Goal: Information Seeking & Learning: Understand process/instructions

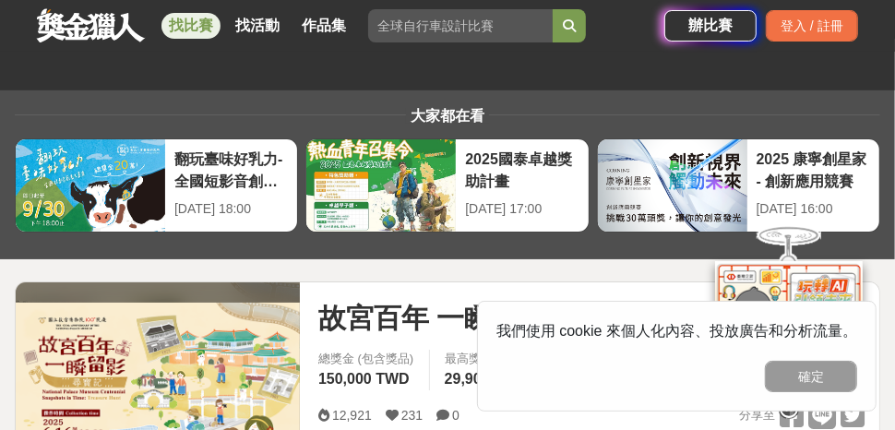
scroll to position [153, 0]
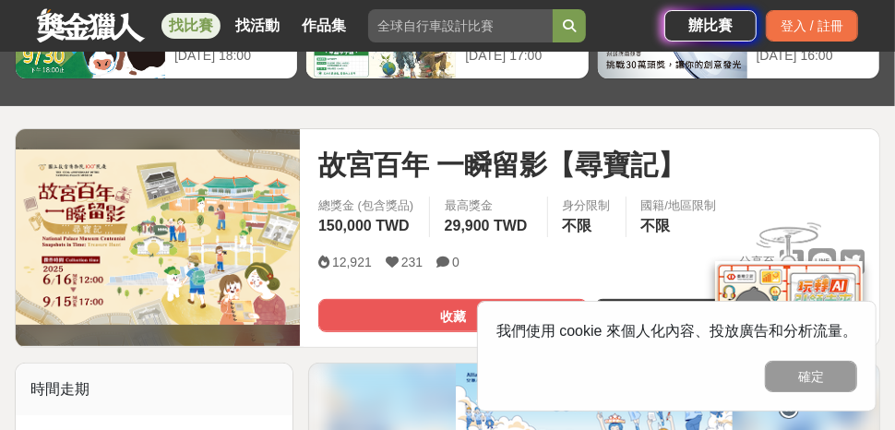
click at [797, 373] on button "確定" at bounding box center [811, 376] width 92 height 31
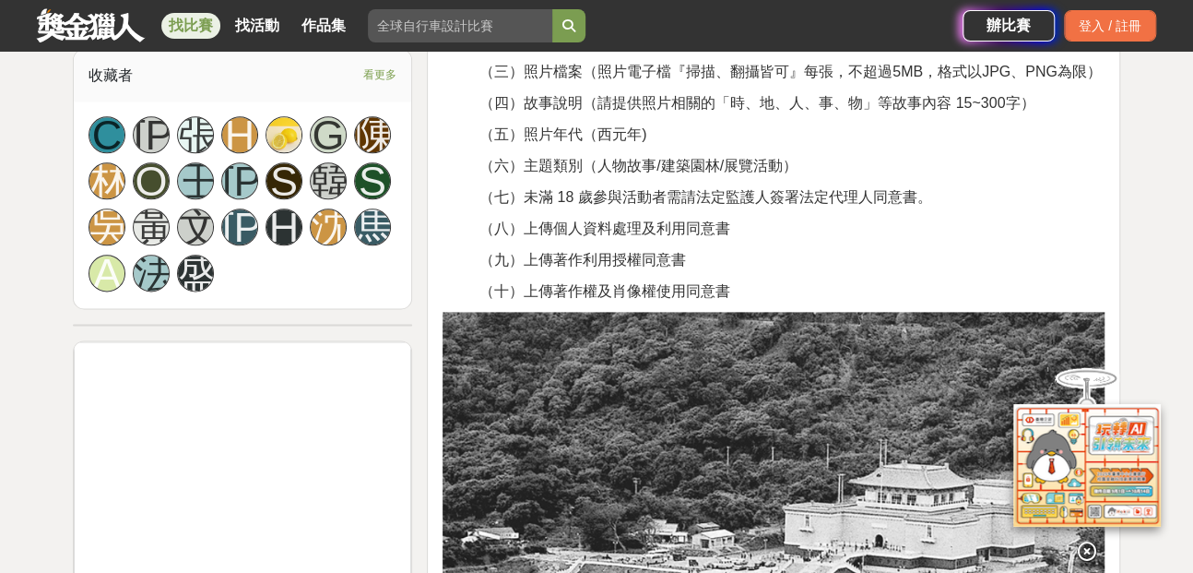
scroll to position [911, 0]
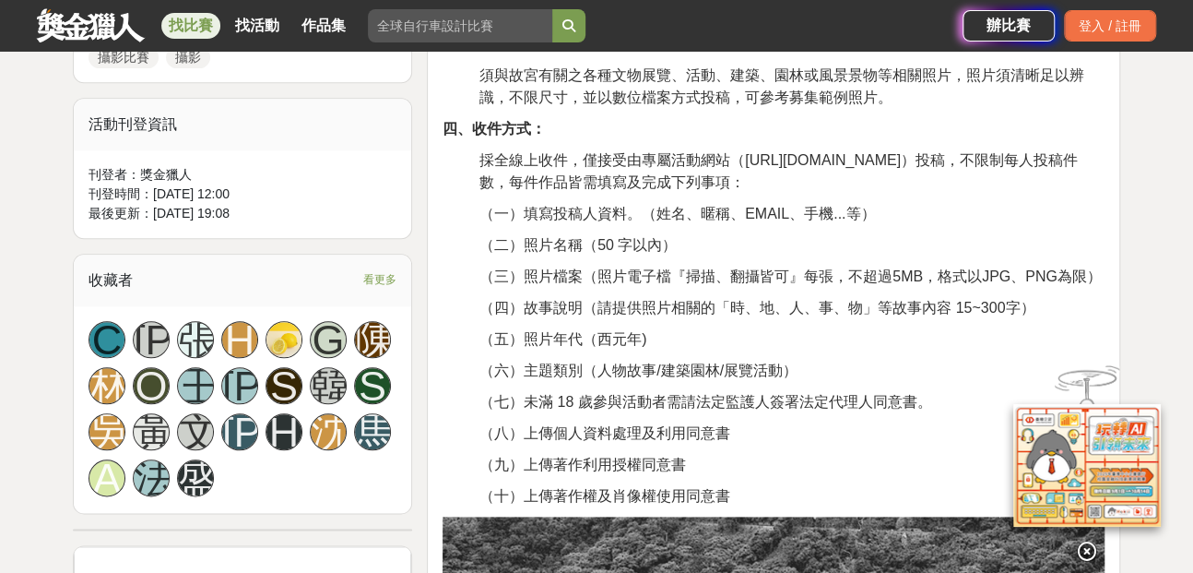
click at [894, 429] on icon at bounding box center [1087, 550] width 20 height 20
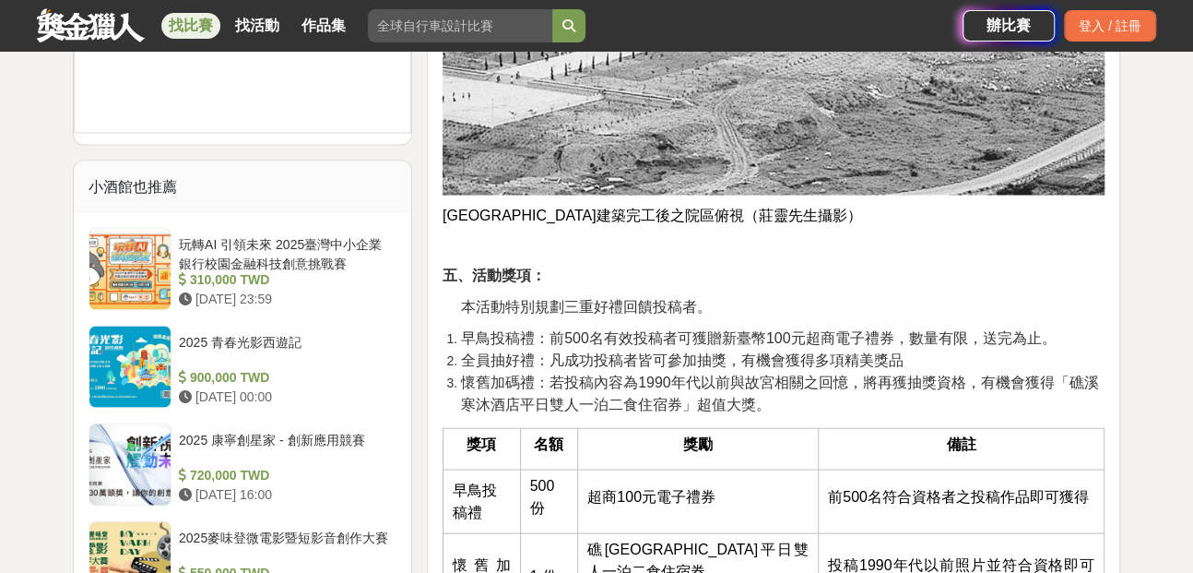
scroll to position [2141, 0]
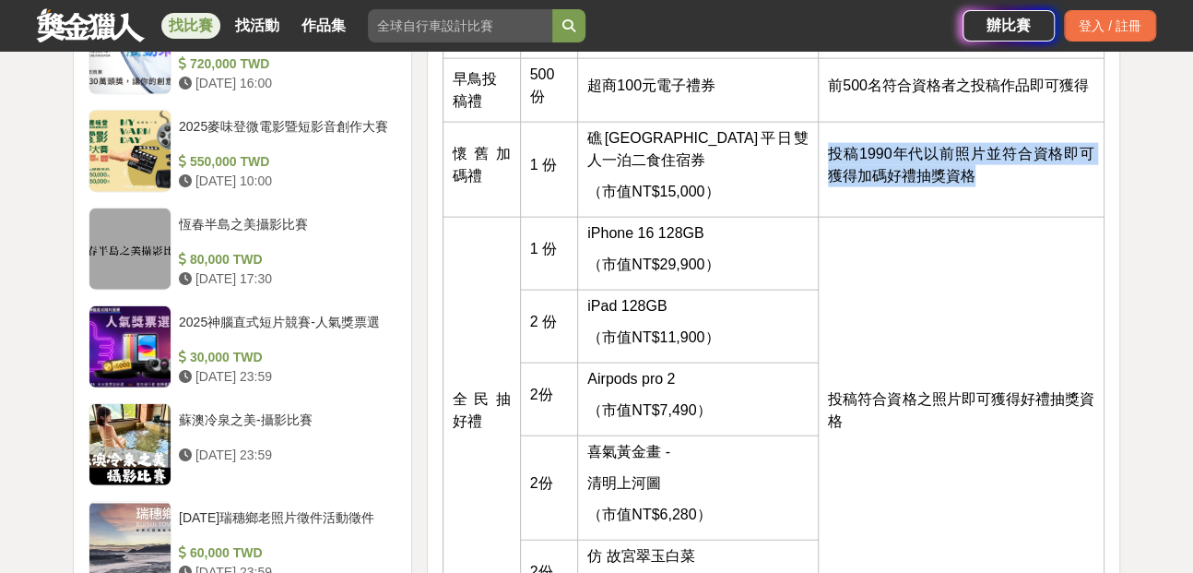
drag, startPoint x: 939, startPoint y: 174, endPoint x: 797, endPoint y: 149, distance: 144.2
click at [819, 149] on td "投稿1990年代以前照片並符合資格即可獲得加碼好禮抽獎資格" at bounding box center [962, 169] width 286 height 95
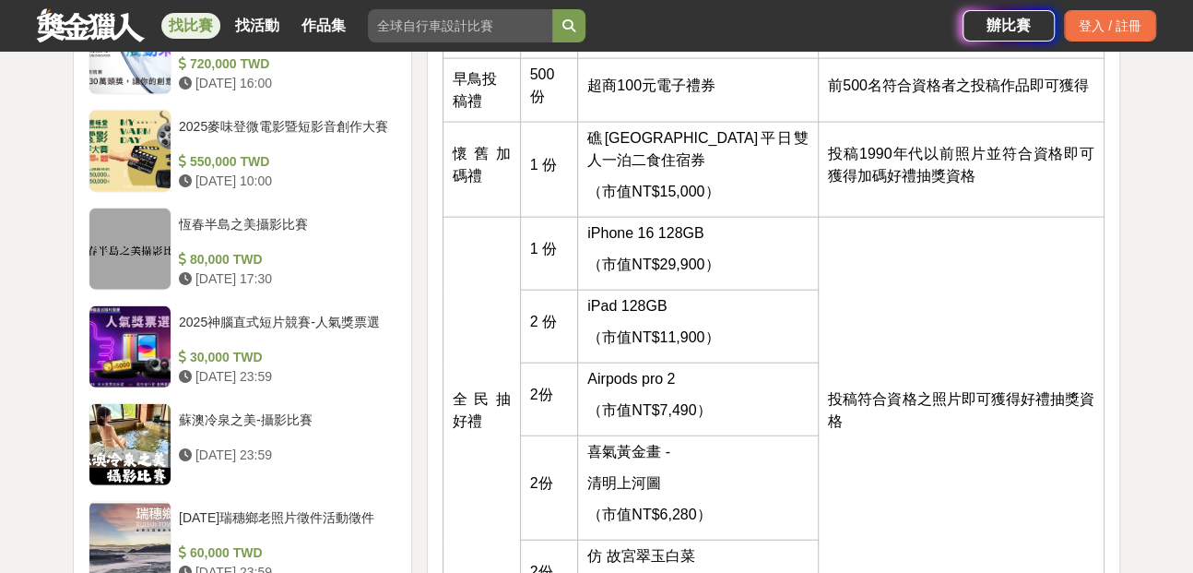
click at [894, 217] on td "投稿符合資格之照片即可獲得好禮抽獎資格" at bounding box center [962, 415] width 286 height 396
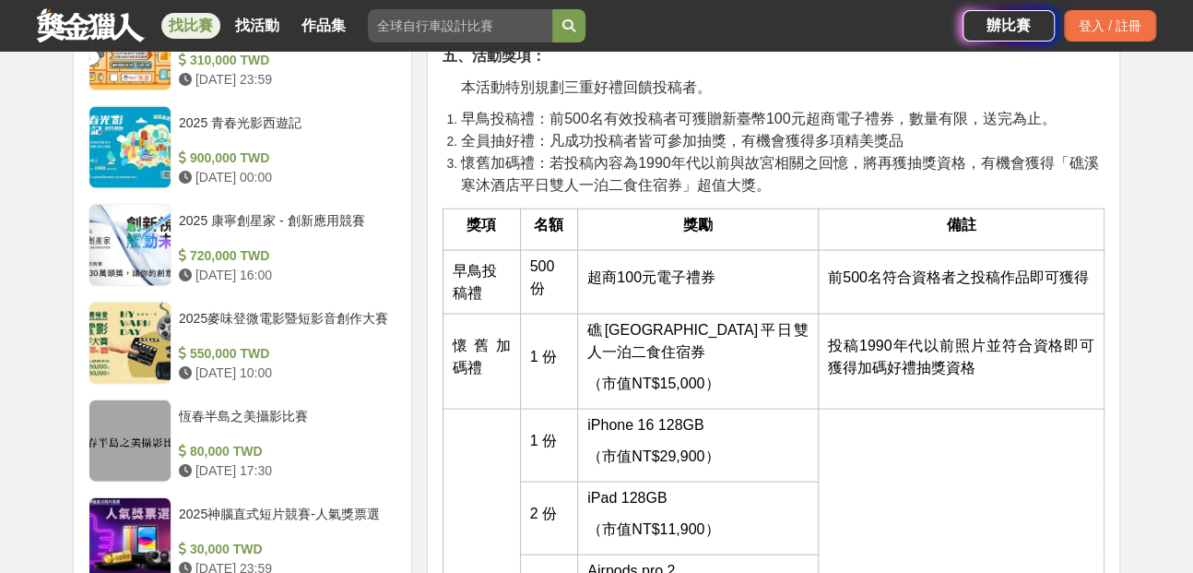
scroll to position [1936, 0]
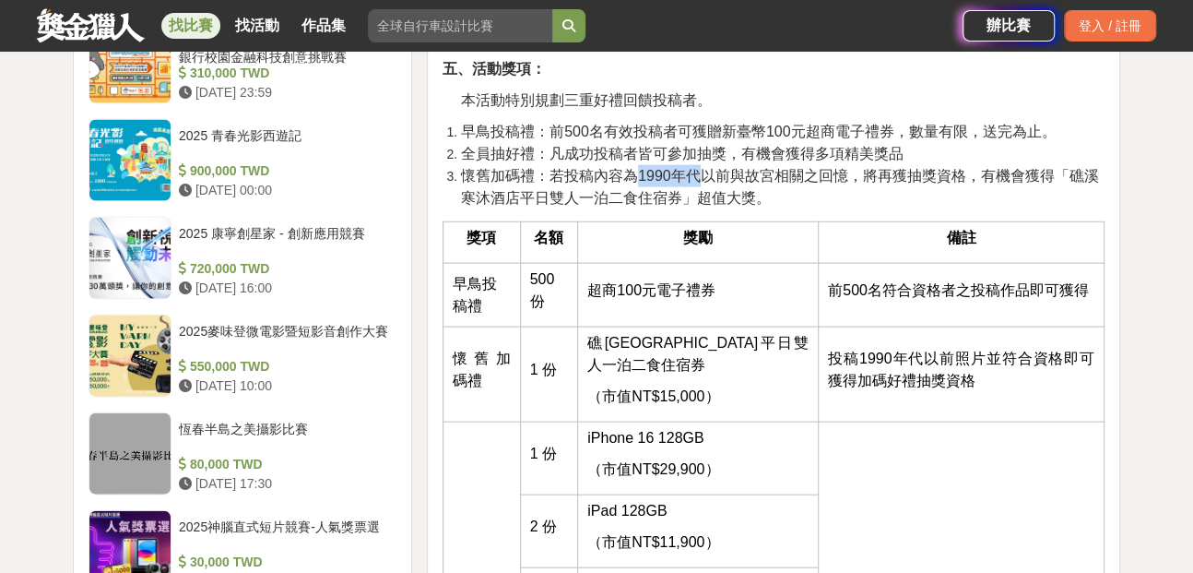
drag, startPoint x: 637, startPoint y: 175, endPoint x: 702, endPoint y: 174, distance: 64.6
click at [702, 174] on span "懷舊加碼禮：若投稿內容為1990年代以前與故宮相關之回憶，將再獲抽獎資格，有機會獲得「礁溪寒沐酒店平日雙人一泊二食住宿券」超值大獎。" at bounding box center [780, 187] width 638 height 38
copy span "1990年代"
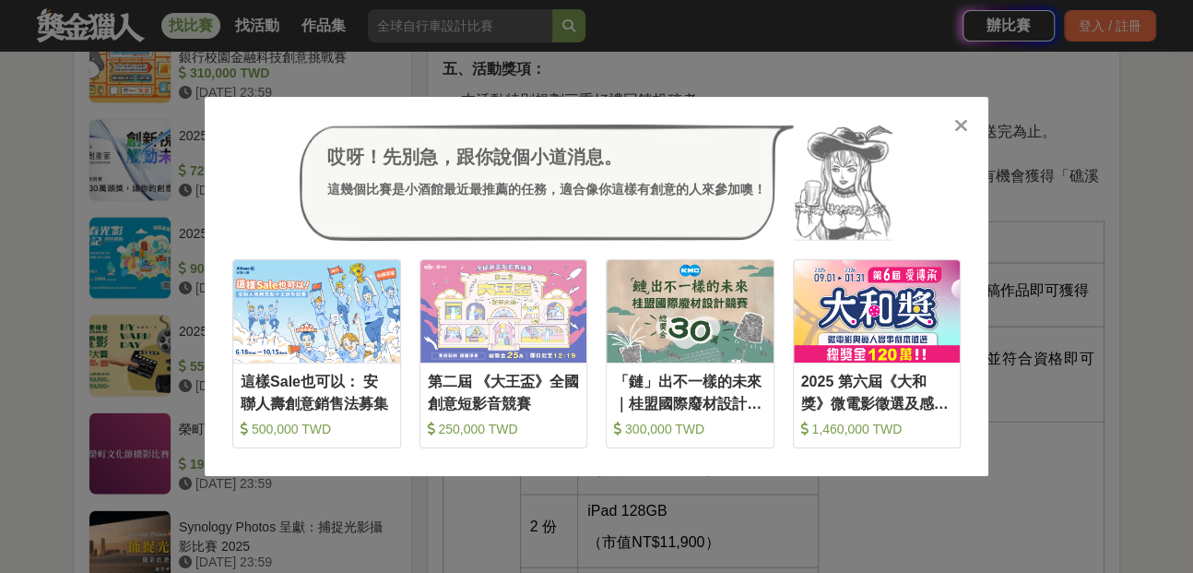
click at [894, 124] on icon at bounding box center [962, 125] width 14 height 18
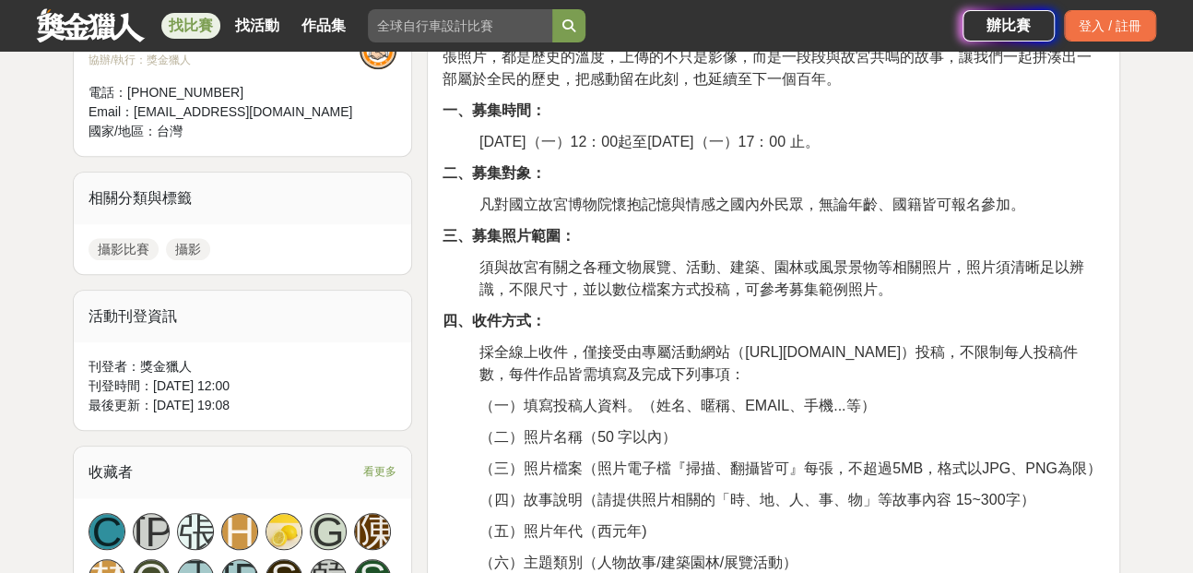
scroll to position [706, 0]
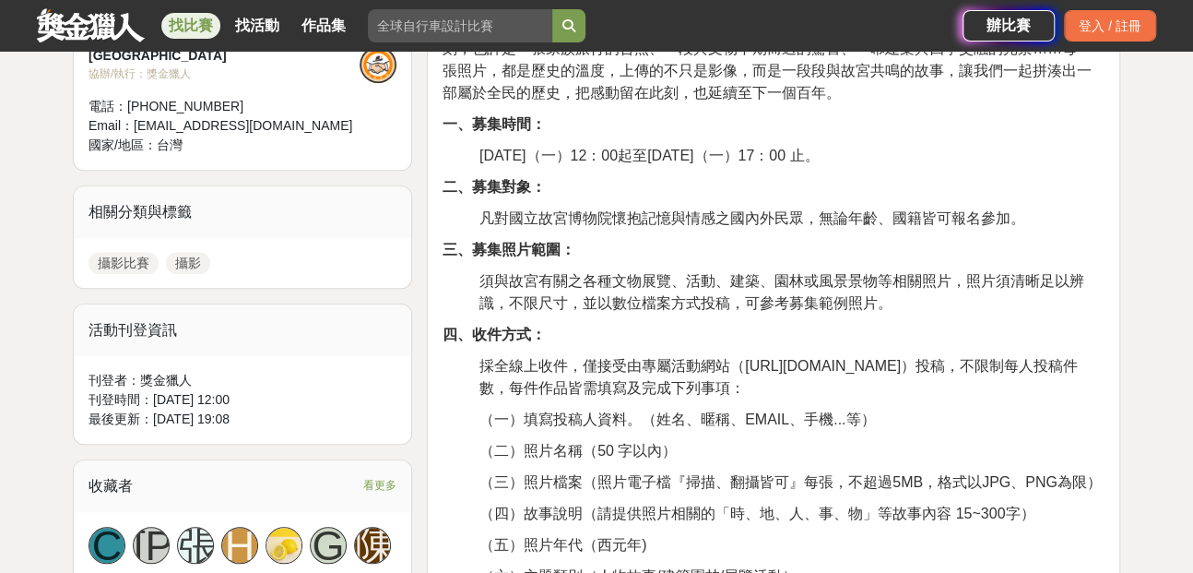
click at [884, 300] on span "須與故宮有關之各種文物展覽、活動、建築、園林或風景景物等相關照片，照片須清晰足以辨識，不限尺寸，並以數位檔案方式投稿，可參考募集範例照片。" at bounding box center [782, 292] width 605 height 38
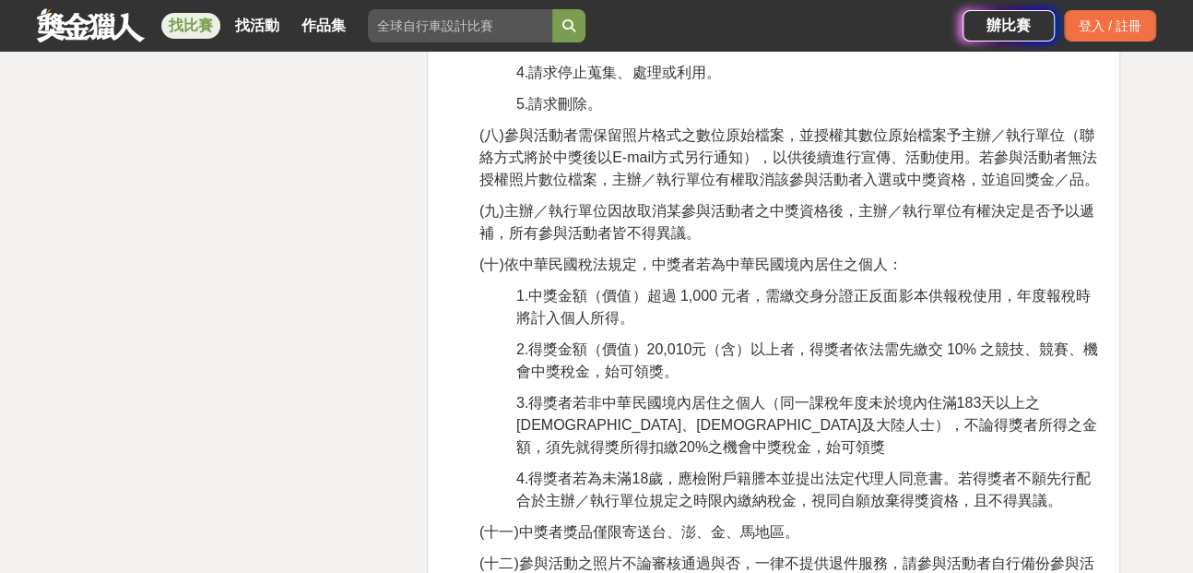
scroll to position [3165, 0]
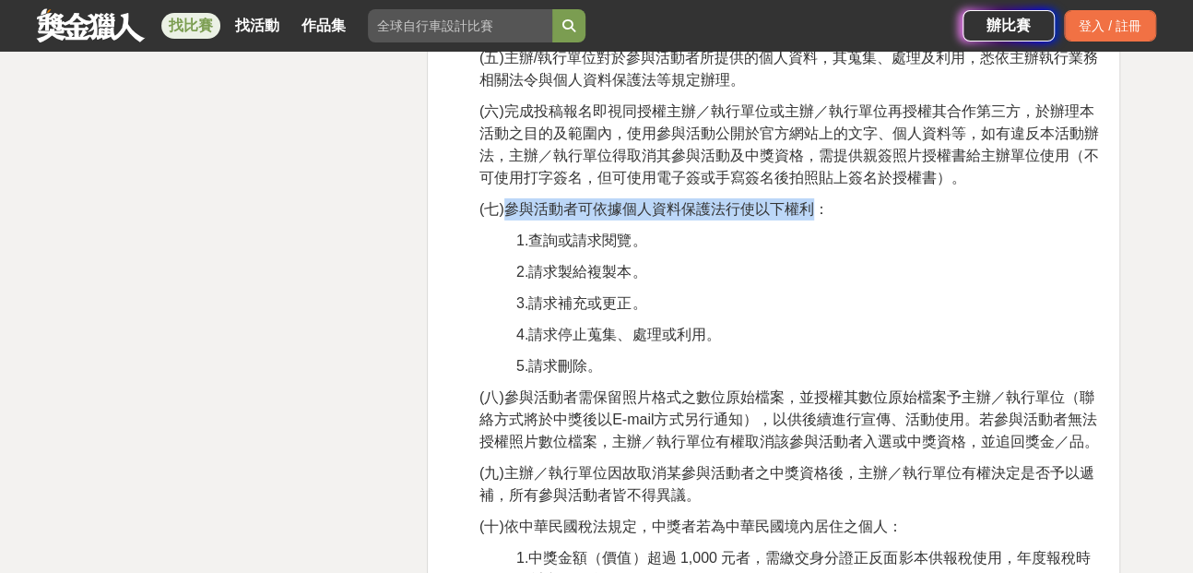
drag, startPoint x: 507, startPoint y: 208, endPoint x: 815, endPoint y: 199, distance: 308.2
click at [815, 201] on span "(七)參與活動者可依據個人資料保護法行使以下權利：" at bounding box center [655, 209] width 350 height 16
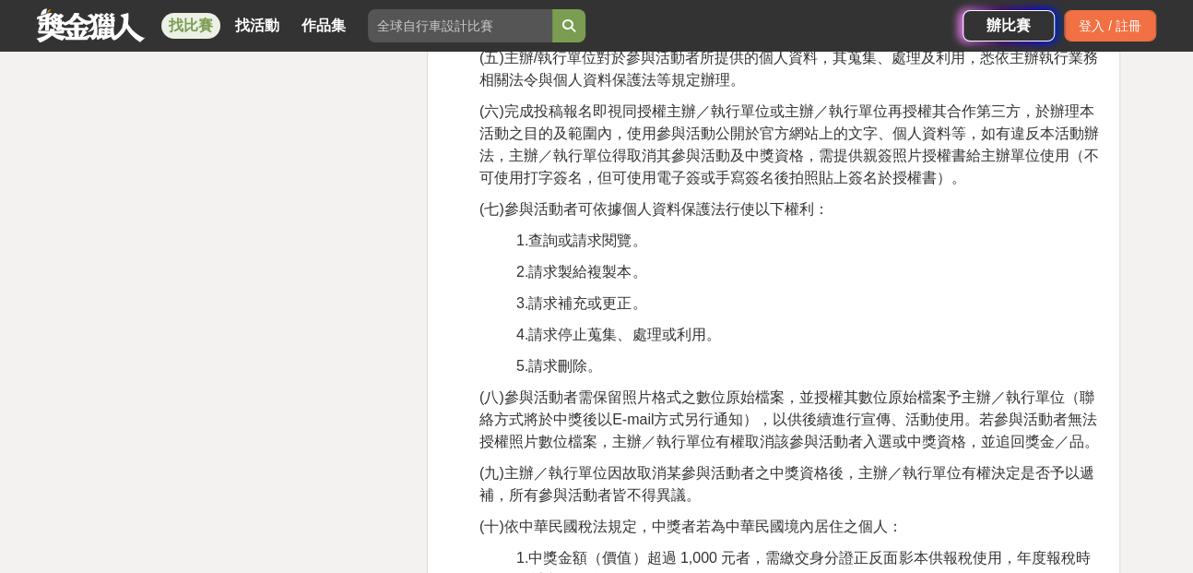
click at [894, 304] on p "3.請求補充或更正。" at bounding box center [810, 303] width 588 height 22
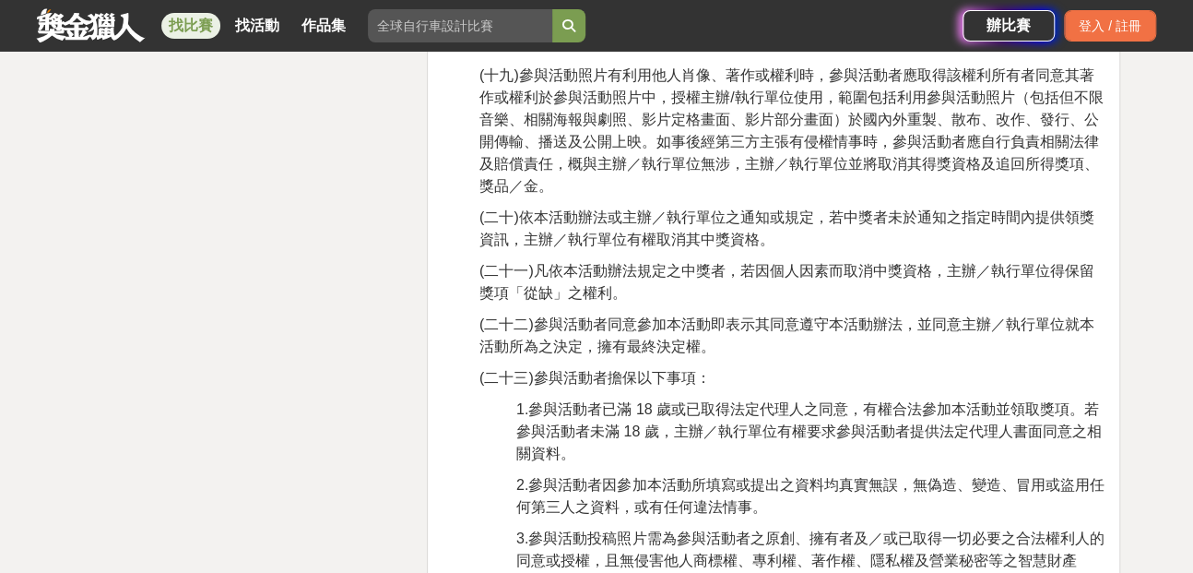
scroll to position [4190, 0]
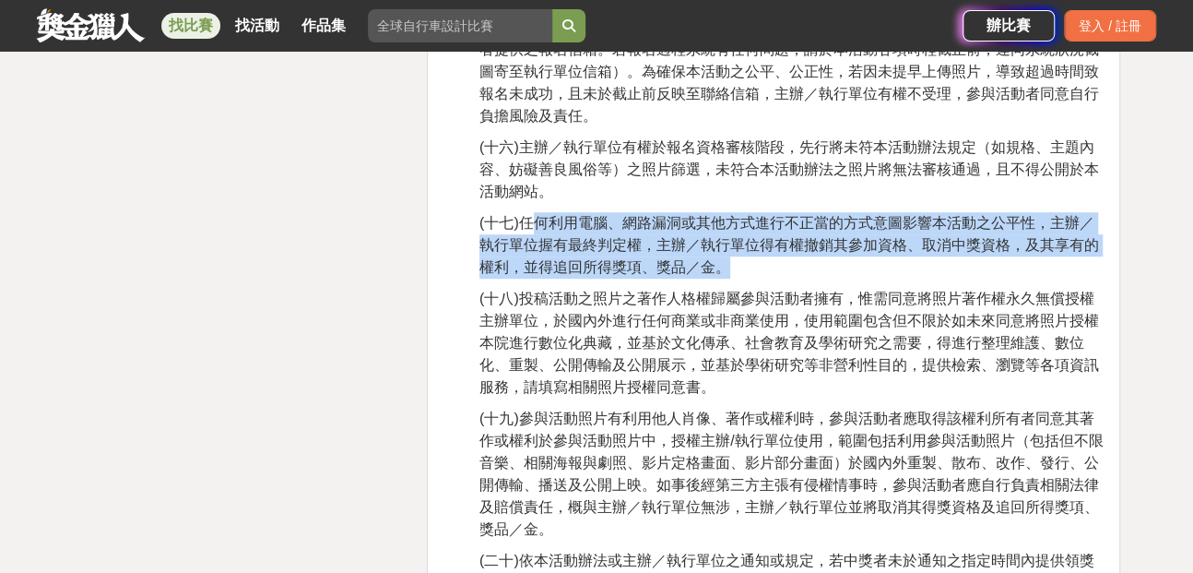
drag, startPoint x: 570, startPoint y: 216, endPoint x: 847, endPoint y: 254, distance: 279.3
click at [847, 254] on p "(十七)任何利用電腦、網路漏洞或其他方式進行不正當的方式意圖影響本活動之公平性，主辦／執行單位握有最終判定權，主辦／執行單位得有權撤銷其參加資格、取消中獎資格…" at bounding box center [792, 245] width 625 height 66
click at [800, 265] on p "(十七)任何利用電腦、網路漏洞或其他方式進行不正當的方式意圖影響本活動之公平性，主辦／執行單位握有最終判定權，主辦／執行單位得有權撤銷其參加資格、取消中獎資格…" at bounding box center [792, 245] width 625 height 66
drag, startPoint x: 524, startPoint y: 219, endPoint x: 718, endPoint y: 264, distance: 198.9
click at [718, 264] on span "(十七)任何利用電腦、網路漏洞或其他方式進行不正當的方式意圖影響本活動之公平性，主辦／執行單位握有最終判定權，主辦／執行單位得有權撤銷其參加資格、取消中獎資格…" at bounding box center [790, 245] width 620 height 60
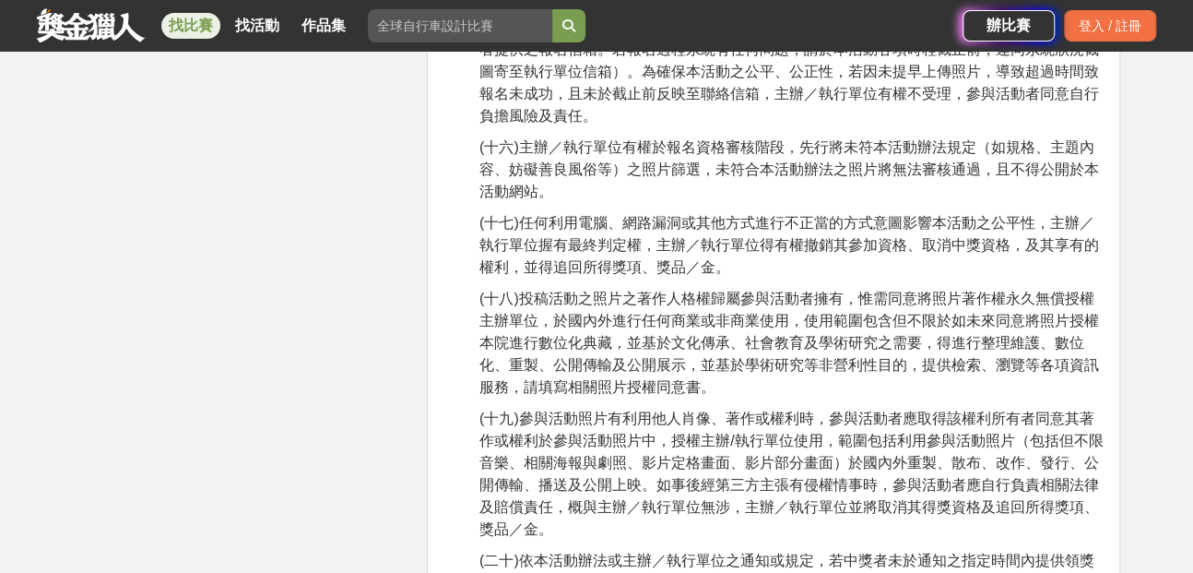
click at [726, 265] on span "(十七)任何利用電腦、網路漏洞或其他方式進行不正當的方式意圖影響本活動之公平性，主辦／執行單位握有最終判定權，主辦／執行單位得有權撤銷其參加資格、取消中獎資格…" at bounding box center [790, 245] width 620 height 60
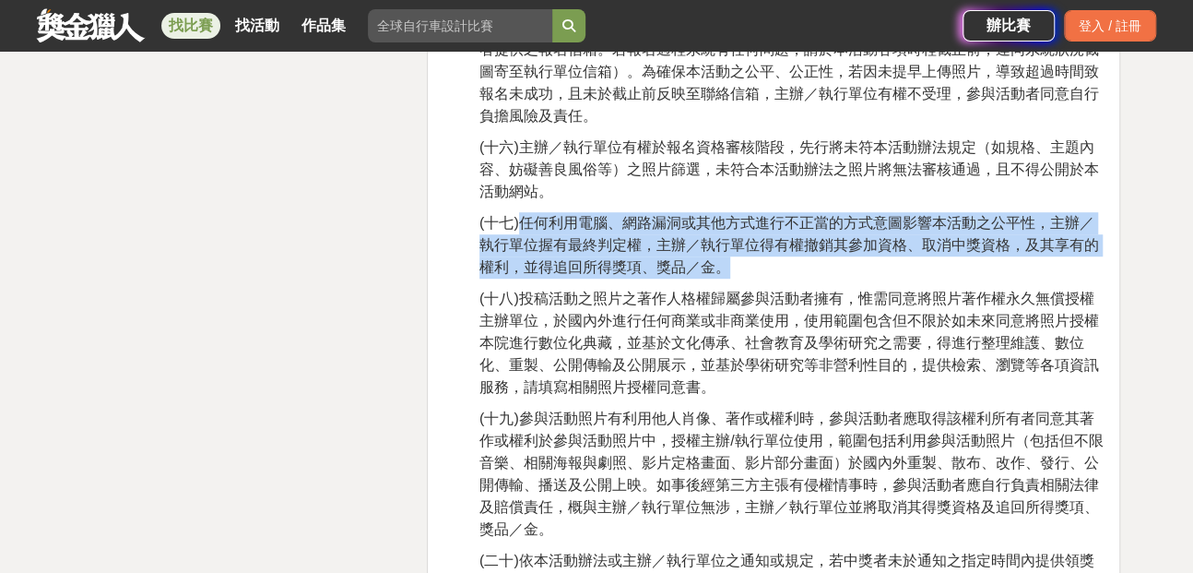
drag, startPoint x: 738, startPoint y: 264, endPoint x: 522, endPoint y: 220, distance: 220.1
click at [522, 220] on p "(十七)任何利用電腦、網路漏洞或其他方式進行不正當的方式意圖影響本活動之公平性，主辦／執行單位握有最終判定權，主辦／執行單位得有權撤銷其參加資格、取消中獎資格…" at bounding box center [792, 245] width 625 height 66
copy span "任何利用電腦、網路漏洞或其他方式進行不正當的方式意圖影響本活動之公平性，主辦／執行單位握有最終判定權，主辦／執行單位得有權撤銷其參加資格、取消中獎資格，及其享…"
click at [873, 364] on span "(十八)投稿活動之照片之著作人格權歸屬參與活動者擁有，惟需同意將照片著作權永久無償授權主辦單位，於國內外進行任何商業或非商業使用，使用範圍包含但不限於如未來同…" at bounding box center [790, 343] width 620 height 104
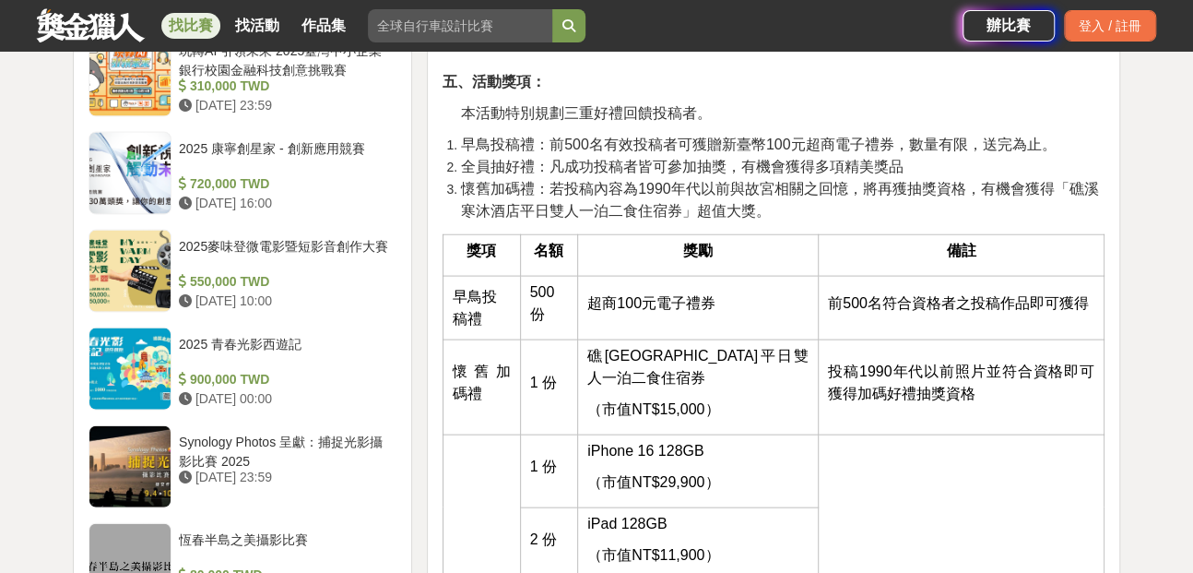
scroll to position [1936, 0]
